Goal: Task Accomplishment & Management: Use online tool/utility

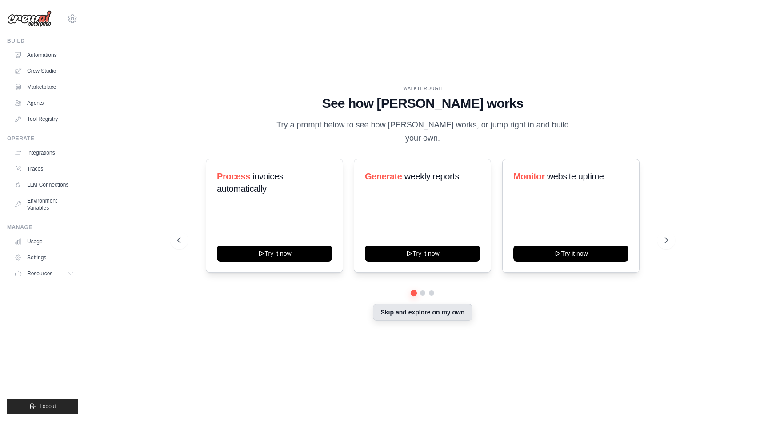
click at [427, 315] on button "Skip and explore on my own" at bounding box center [422, 312] width 99 height 17
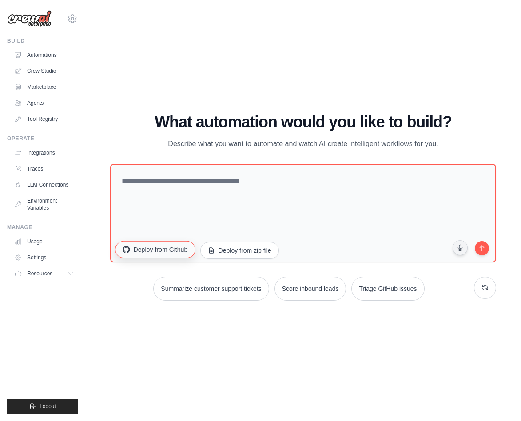
click at [172, 253] on button "Deploy from Github" at bounding box center [155, 249] width 80 height 17
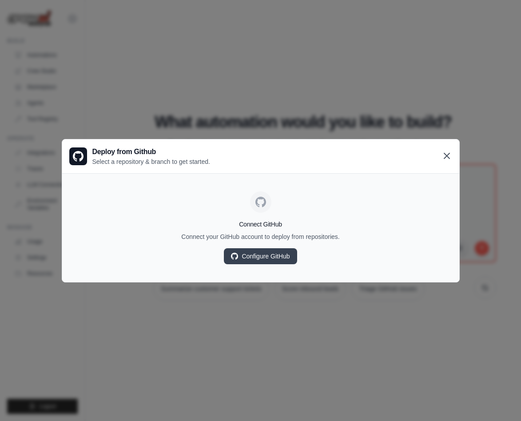
click at [448, 152] on icon at bounding box center [447, 156] width 11 height 11
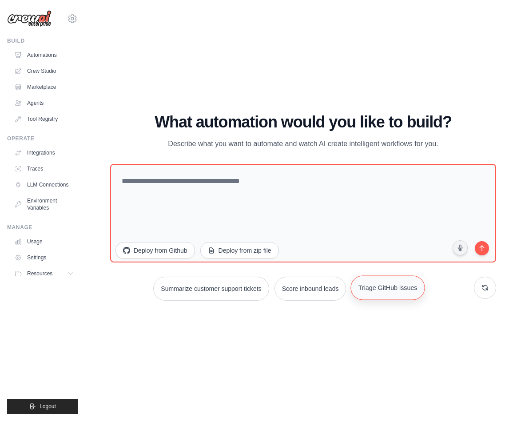
click at [379, 294] on button "Triage GitHub issues" at bounding box center [388, 288] width 74 height 24
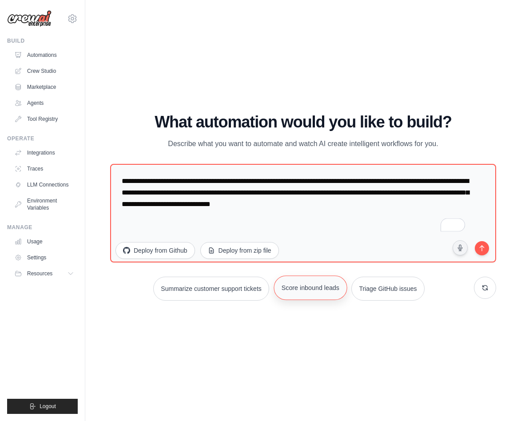
drag, startPoint x: 300, startPoint y: 292, endPoint x: 280, endPoint y: 293, distance: 19.6
click at [300, 292] on button "Score inbound leads" at bounding box center [310, 288] width 73 height 24
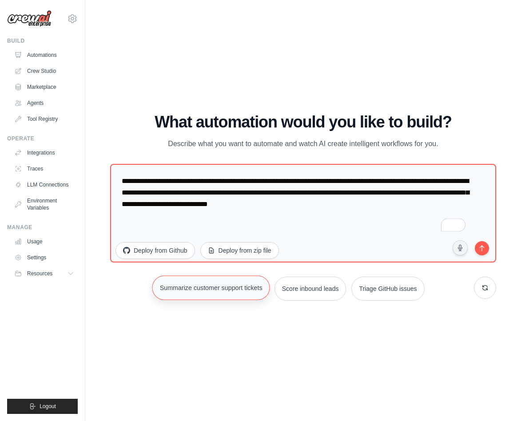
click at [247, 293] on button "Summarize customer support tickets" at bounding box center [211, 288] width 118 height 24
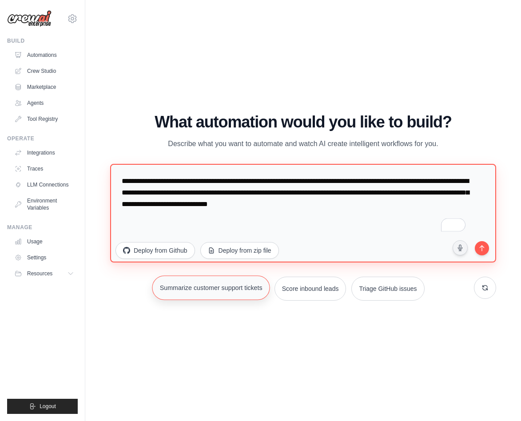
type textarea "**********"
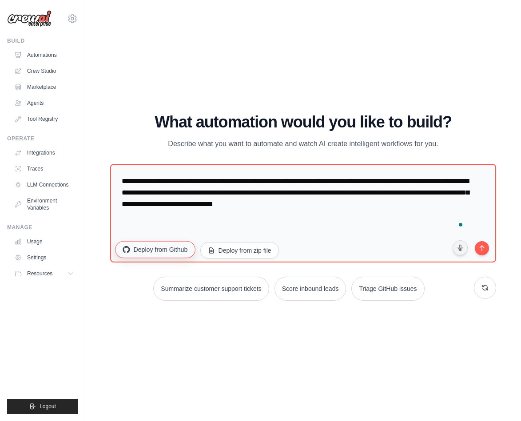
click at [146, 255] on button "Deploy from Github" at bounding box center [155, 249] width 80 height 17
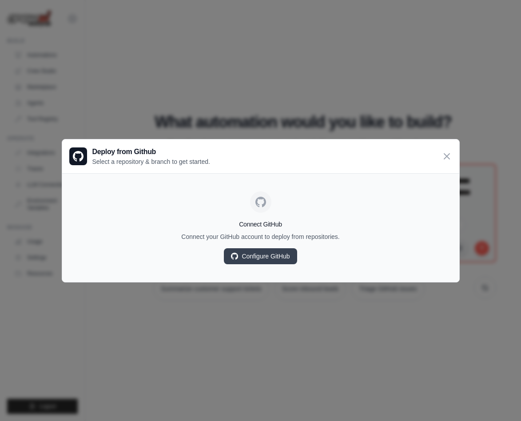
click at [439, 154] on div "Deploy from Github Select a repository & branch to get started." at bounding box center [260, 157] width 397 height 34
click at [450, 155] on icon at bounding box center [447, 156] width 11 height 11
